Goal: Use online tool/utility: Use online tool/utility

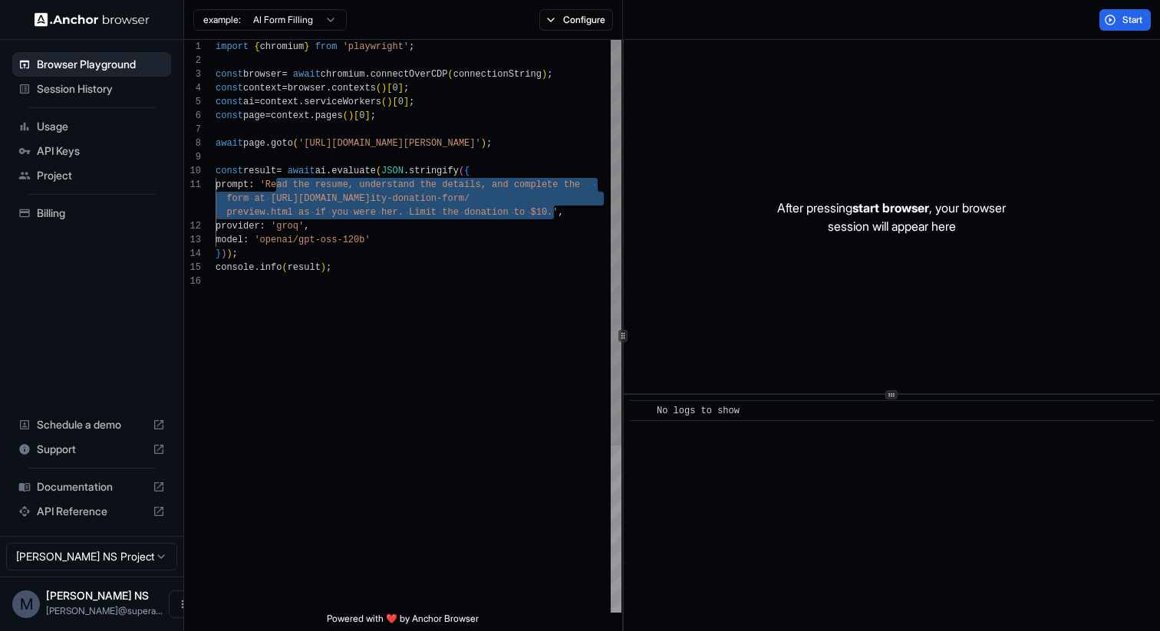
drag, startPoint x: 279, startPoint y: 180, endPoint x: 552, endPoint y: 209, distance: 274.7
click at [552, 209] on div "import { chromium } from 'playwright' ; const browser = await chromium . connec…" at bounding box center [419, 444] width 406 height 808
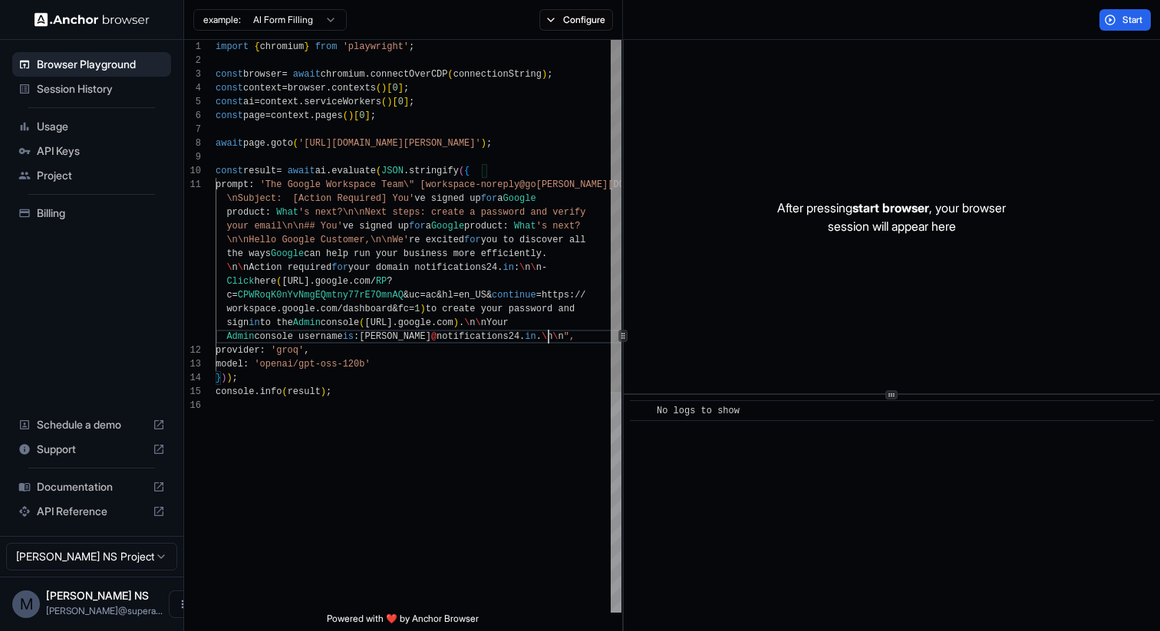
click at [275, 186] on div "import { chromium } from 'playwright' ; const browser = await chromium . connec…" at bounding box center [419, 506] width 406 height 932
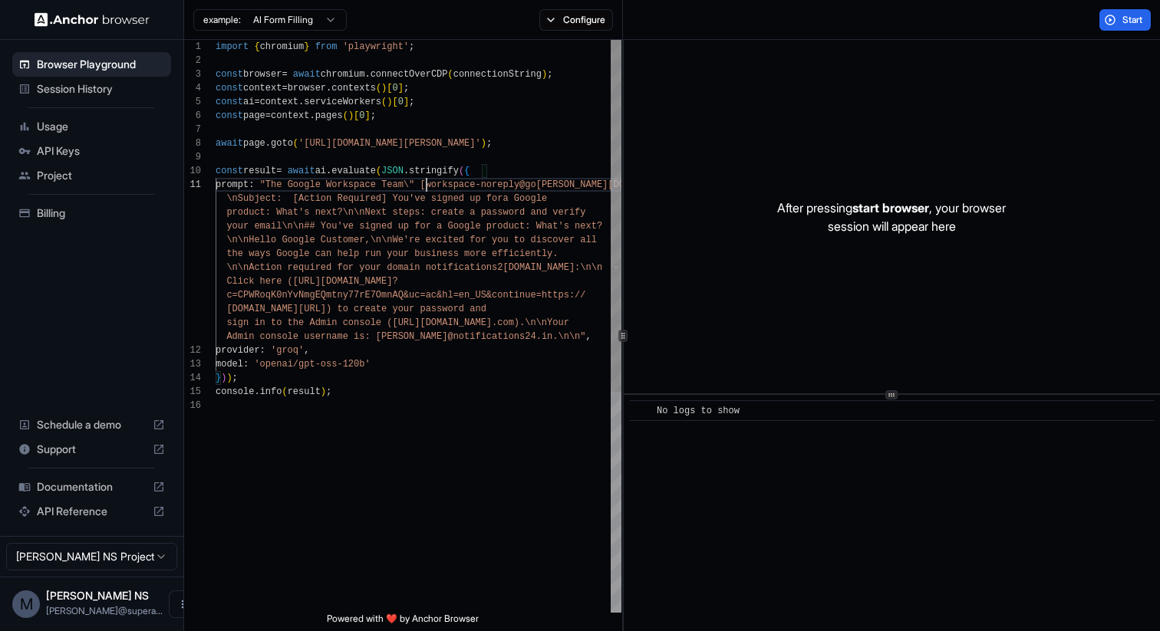
click at [426, 187] on div "import { chromium } from 'playwright' ; const browser = await chromium . connec…" at bounding box center [419, 506] width 406 height 932
click at [472, 322] on div "import { chromium } from 'playwright' ; const browser = await chromium . connec…" at bounding box center [419, 506] width 406 height 932
click at [542, 335] on div "import { chromium } from 'playwright' ; const browser = await chromium . connec…" at bounding box center [419, 506] width 406 height 932
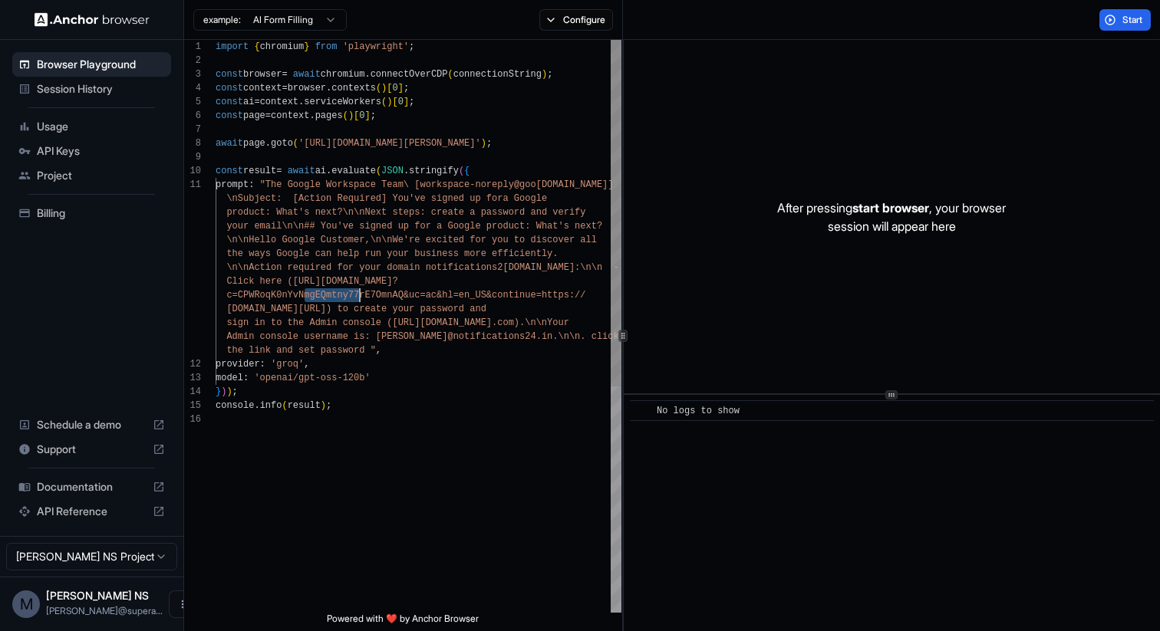
drag, startPoint x: 302, startPoint y: 294, endPoint x: 361, endPoint y: 292, distance: 59.9
click at [361, 292] on div "import { chromium } from 'playwright' ; const browser = await chromium . connec…" at bounding box center [419, 513] width 406 height 946
click at [369, 349] on div "import { chromium } from 'playwright' ; const browser = await chromium . connec…" at bounding box center [419, 513] width 406 height 946
click at [298, 352] on div "import { chromium } from 'playwright' ; const browser = await chromium . connec…" at bounding box center [419, 513] width 406 height 946
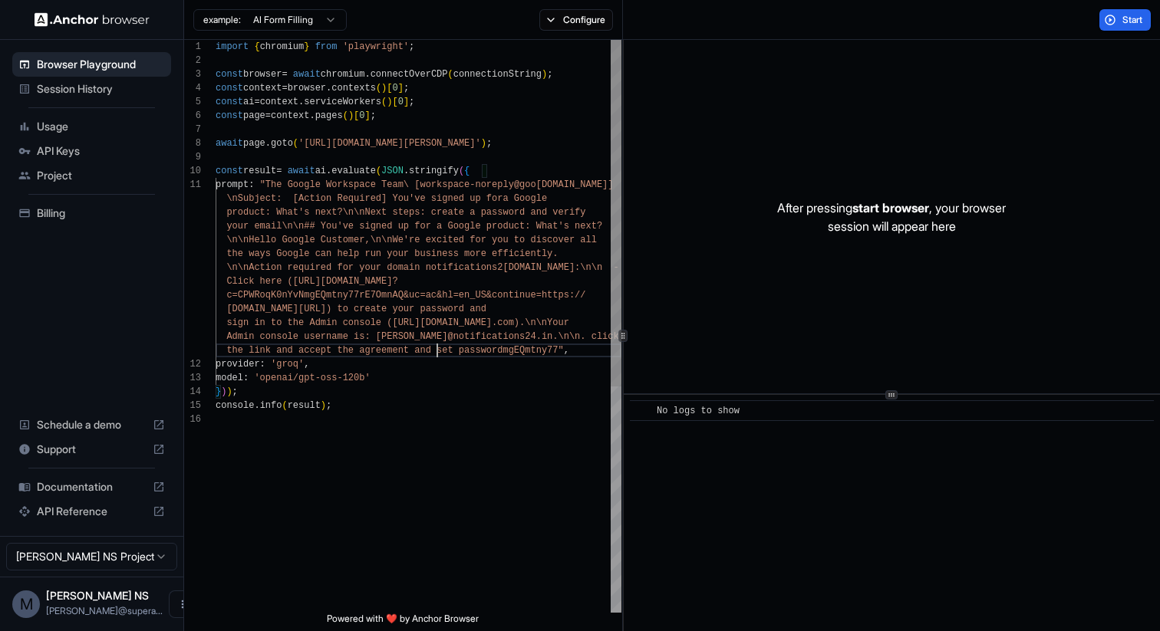
click at [566, 348] on div "import { chromium } from 'playwright' ; const browser = await chromium . connec…" at bounding box center [419, 513] width 406 height 946
click at [481, 380] on div "import { chromium } from 'playwright' ; const browser = await chromium . connec…" at bounding box center [419, 513] width 406 height 946
click at [1132, 24] on span "Start" at bounding box center [1133, 20] width 21 height 12
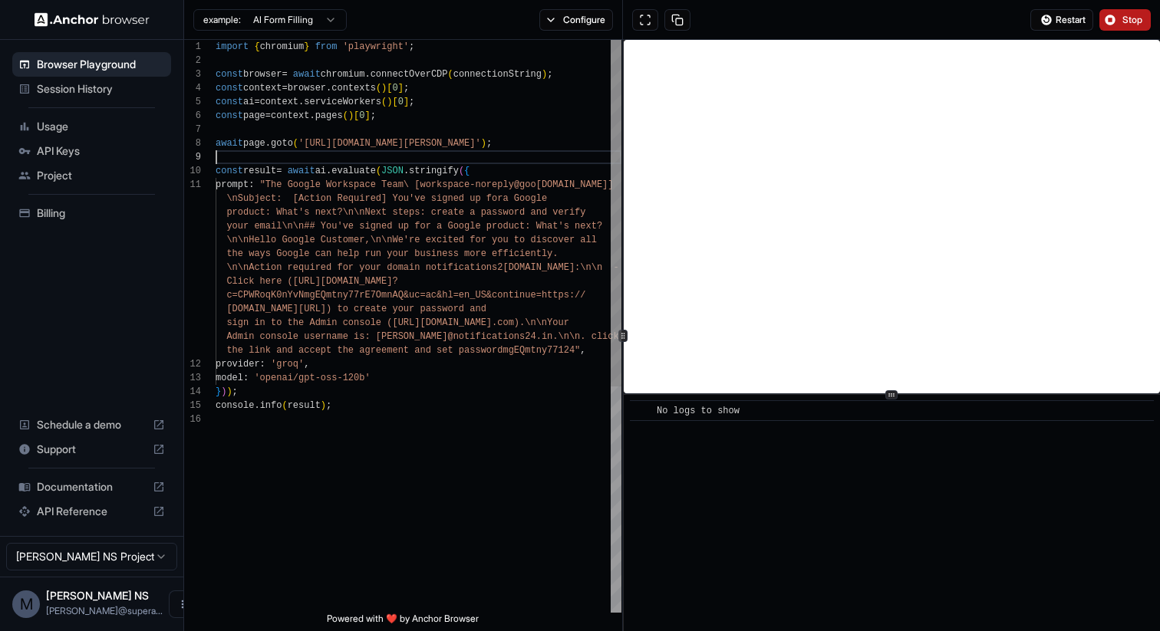
click at [449, 161] on div "import { chromium } from 'playwright' ; const browser = await chromium . connec…" at bounding box center [419, 513] width 406 height 946
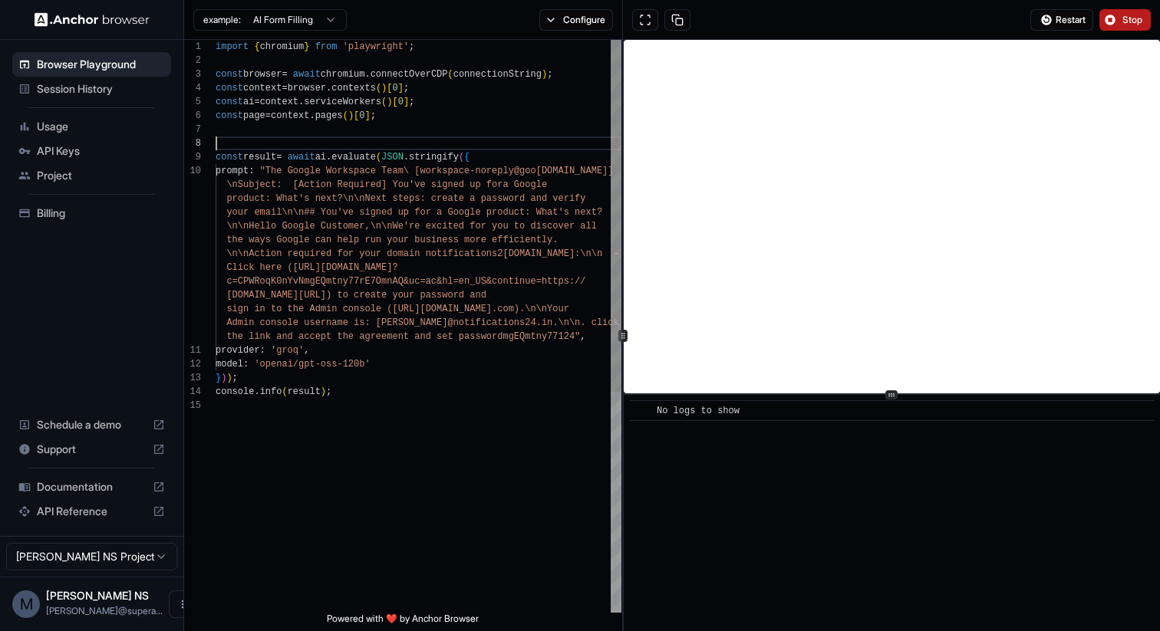
scroll to position [83, 0]
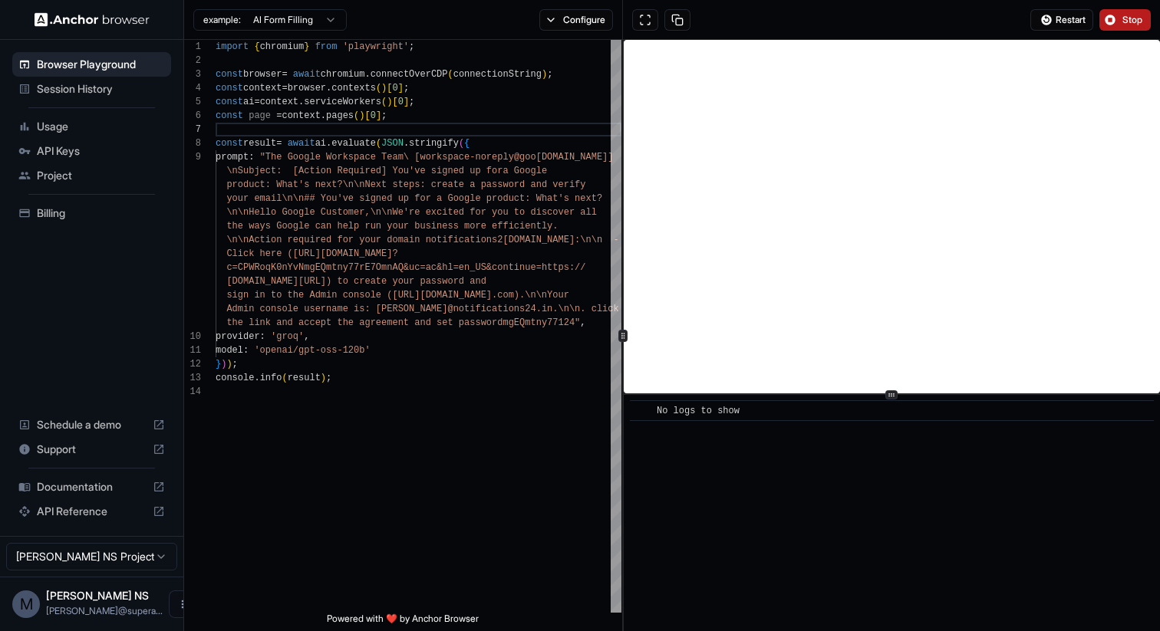
click at [1131, 25] on span "Stop" at bounding box center [1133, 20] width 21 height 12
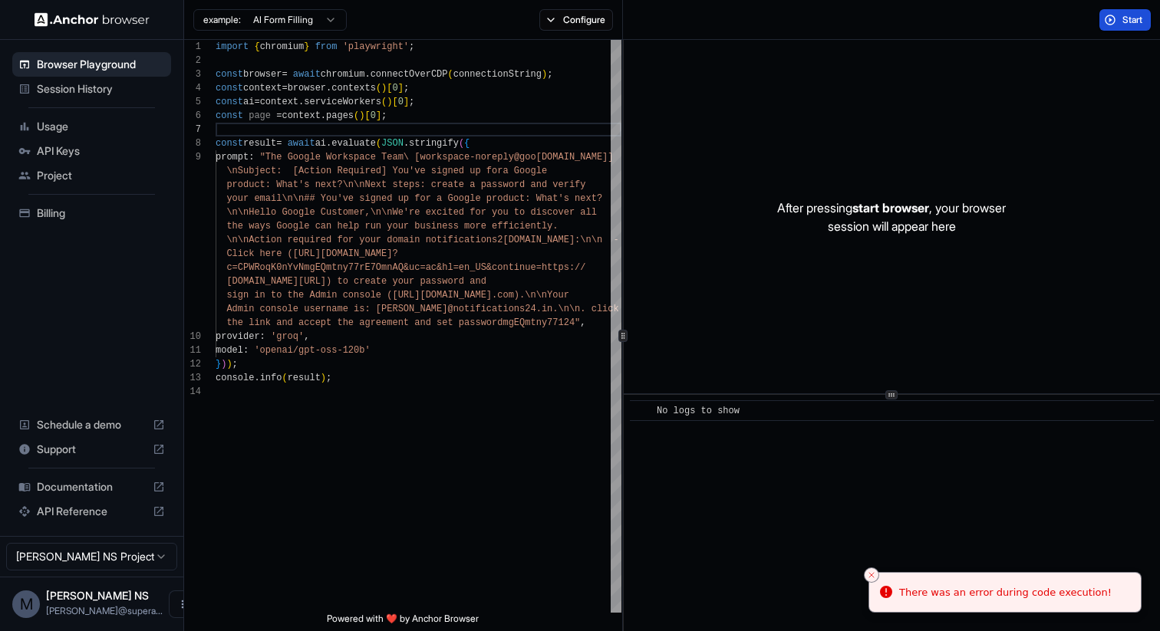
click at [1131, 25] on span "Start" at bounding box center [1133, 20] width 21 height 12
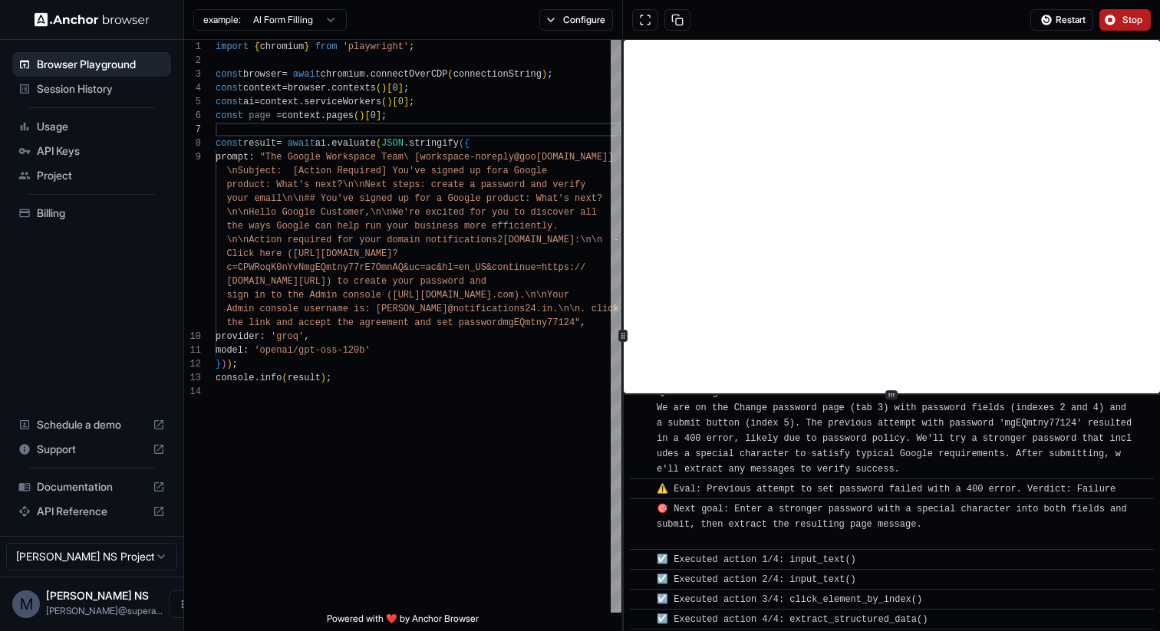
scroll to position [1610, 0]
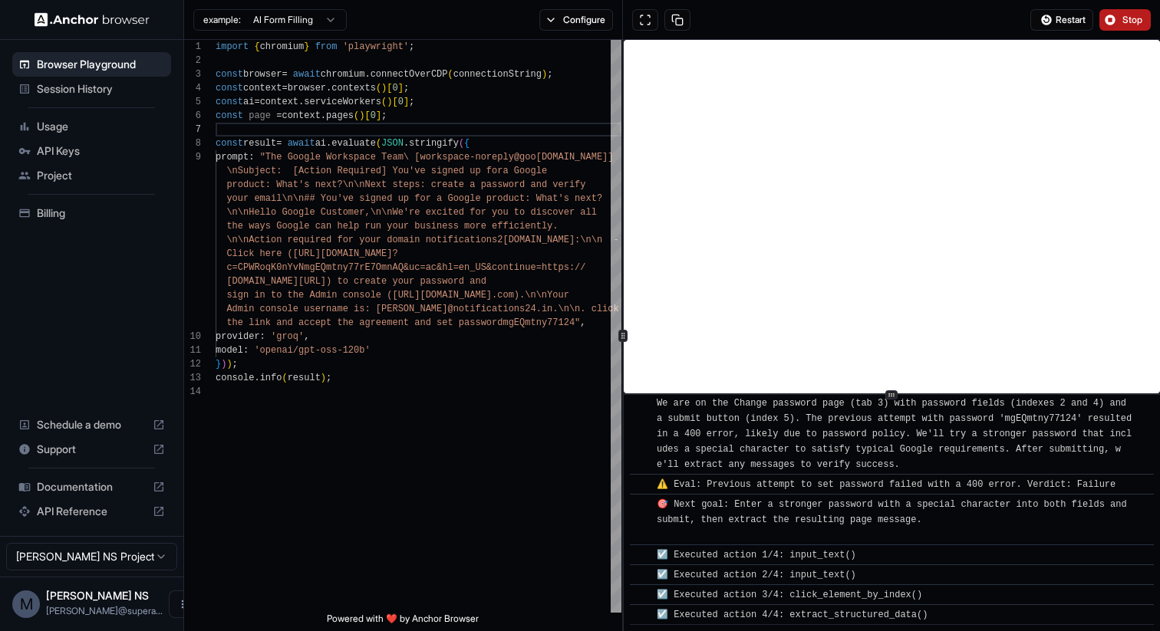
click at [1125, 21] on span "Stop" at bounding box center [1133, 20] width 21 height 12
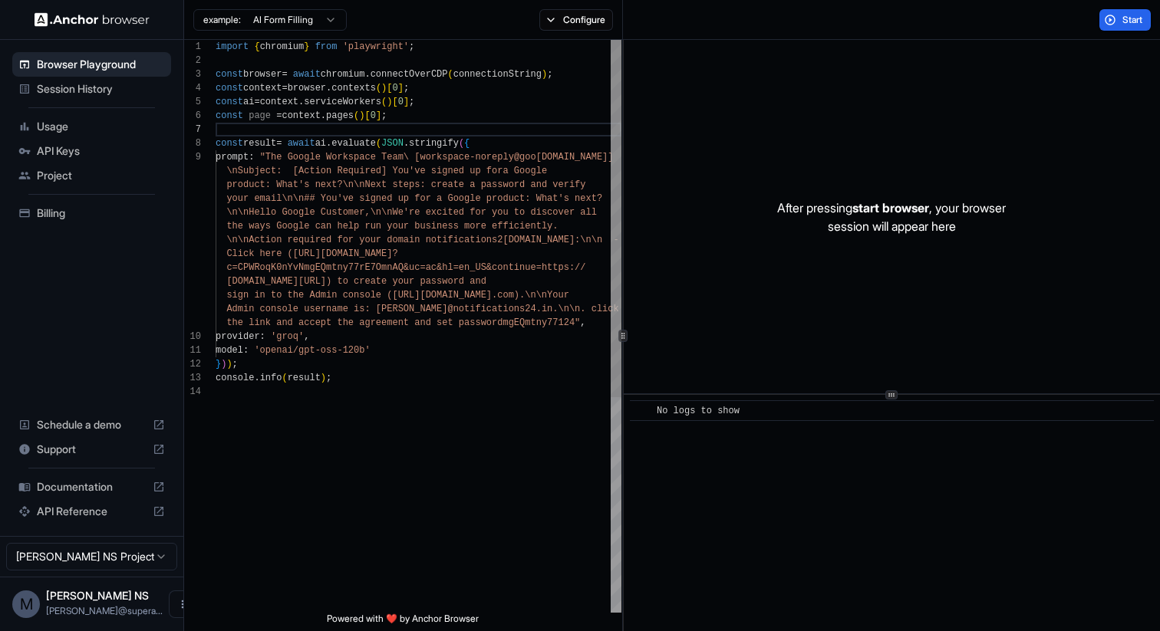
scroll to position [69, 0]
click at [396, 254] on div "import { chromium } from 'playwright' ; const browser = await chromium . connec…" at bounding box center [419, 499] width 406 height 918
click at [293, 254] on div "import { chromium } from 'playwright' ; const browser = await chromium . connec…" at bounding box center [419, 499] width 406 height 918
click at [421, 282] on div "import { chromium } from 'playwright' ; const browser = await chromium . connec…" at bounding box center [419, 499] width 406 height 918
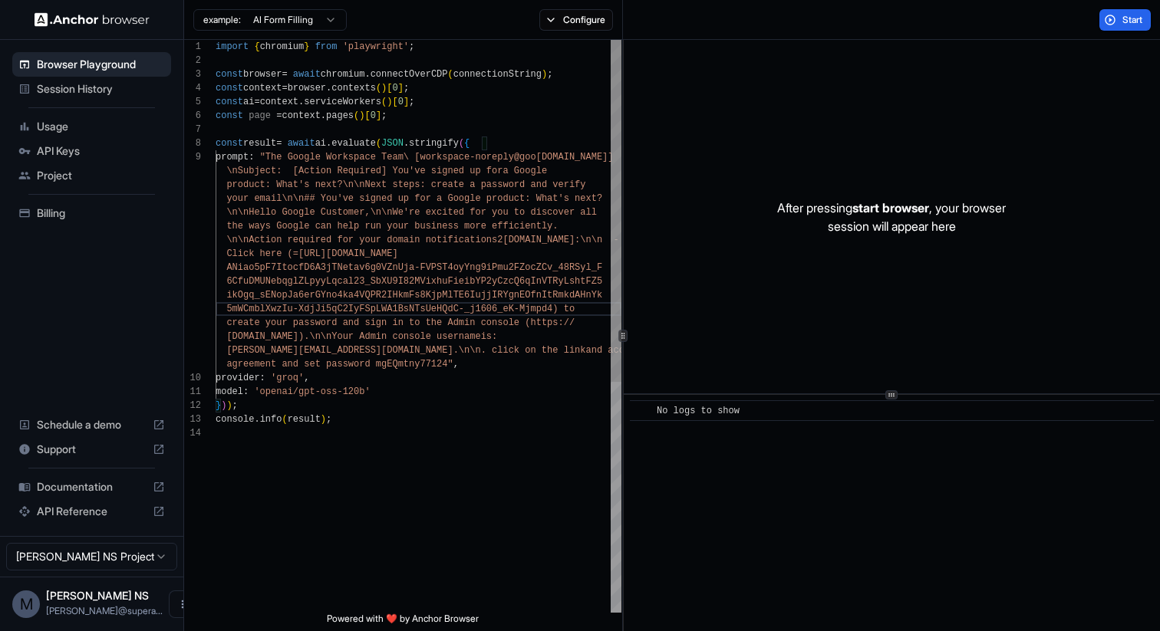
click at [299, 252] on div "import { chromium } from 'playwright' ; const browser = await chromium . connec…" at bounding box center [419, 520] width 406 height 960
click at [1123, 16] on span "Start" at bounding box center [1133, 20] width 21 height 12
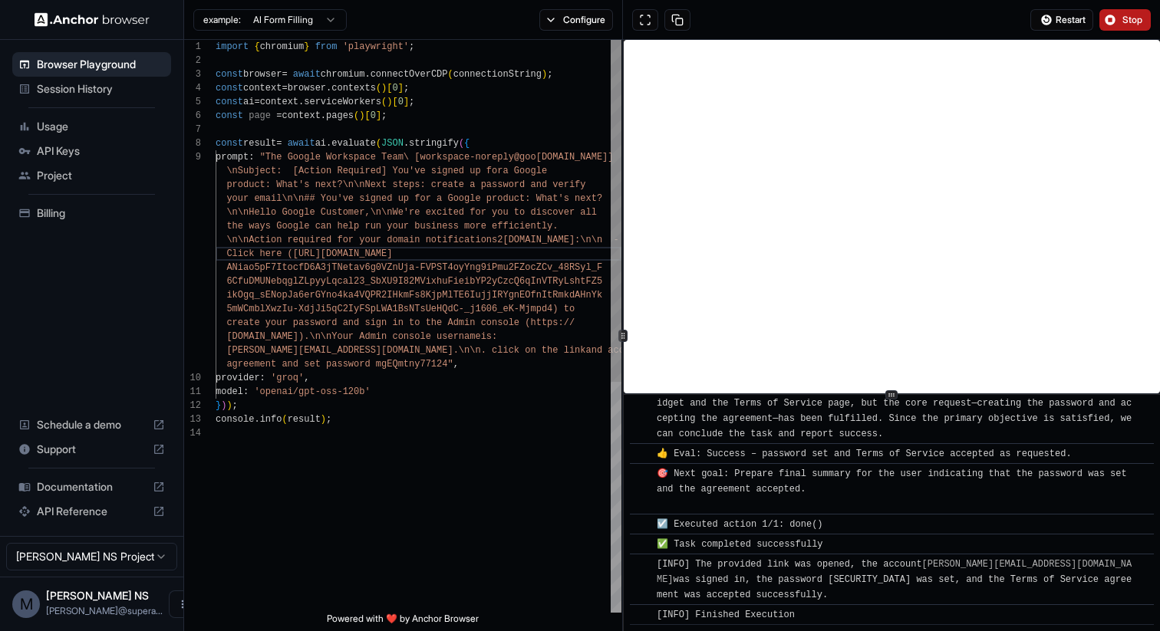
scroll to position [110, 0]
click at [276, 152] on div "import { chromium } from 'playwright' ; const browser = await chromium . connec…" at bounding box center [419, 520] width 406 height 960
type textarea "**********"
click at [449, 364] on div "import { chromium } from 'playwright' ; const browser = await chromium . connec…" at bounding box center [419, 520] width 406 height 960
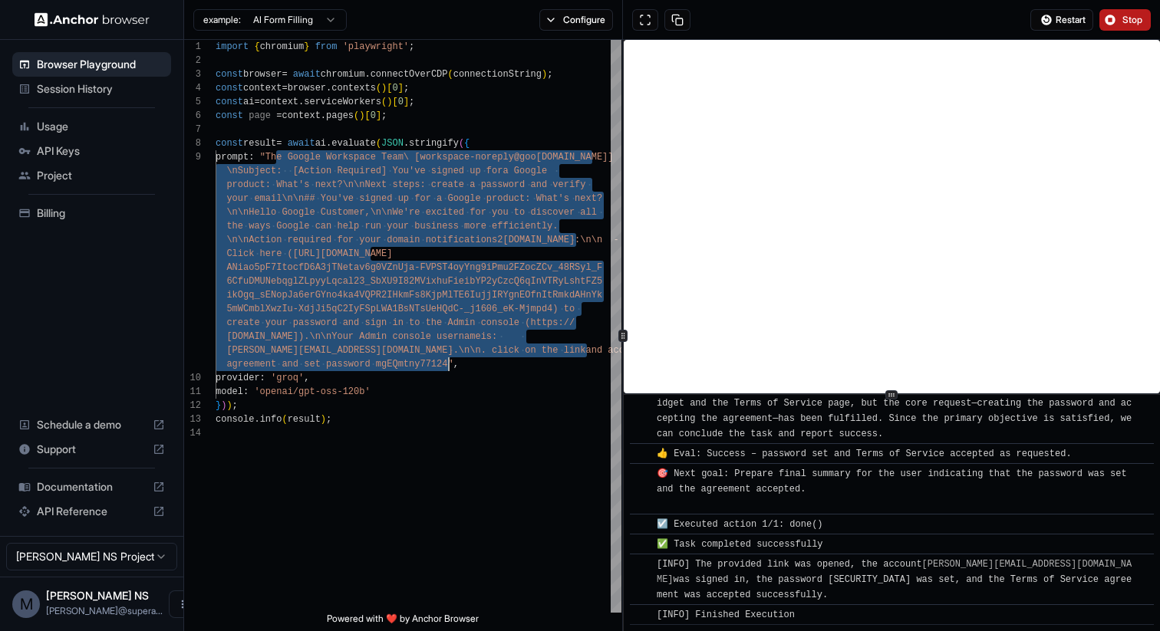
click at [1123, 28] on button "Stop" at bounding box center [1125, 19] width 51 height 21
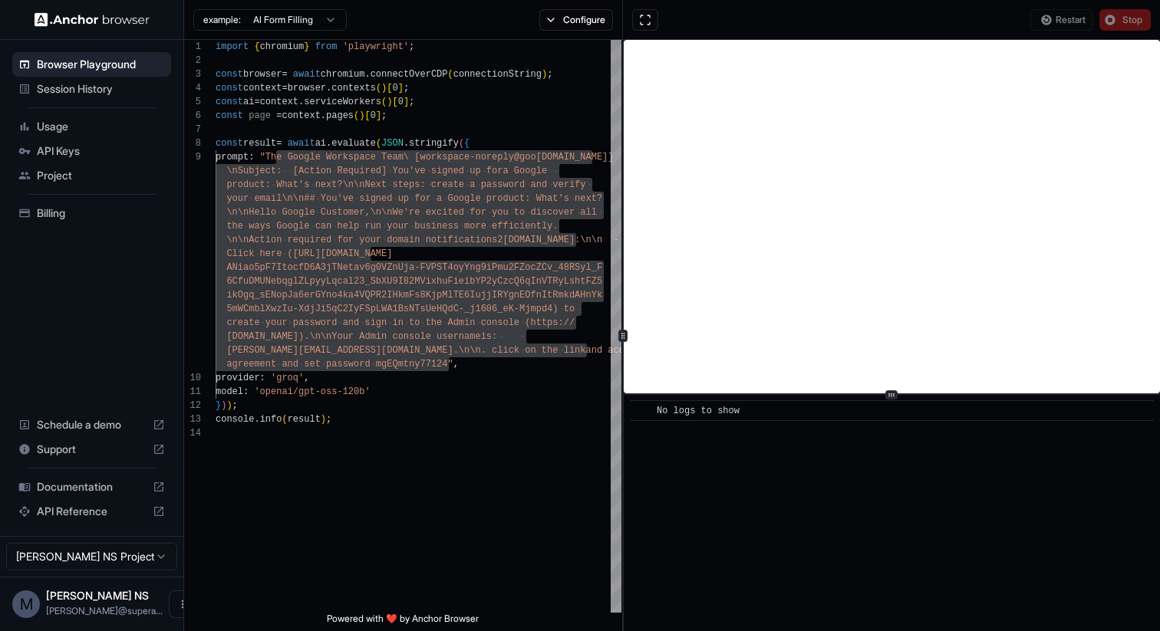
scroll to position [0, 0]
